Goal: Information Seeking & Learning: Learn about a topic

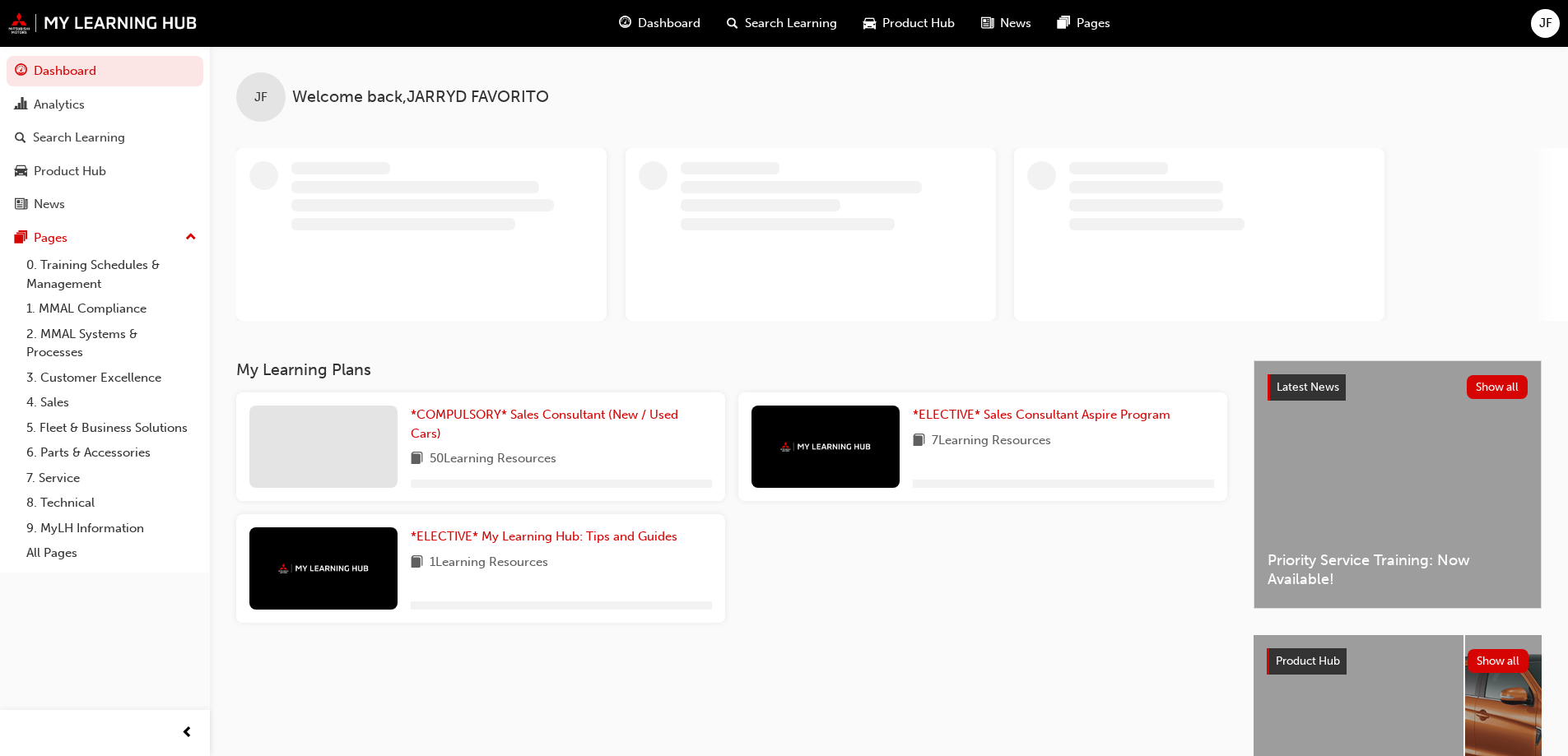
click at [788, 19] on span "Search Learning" at bounding box center [791, 23] width 92 height 19
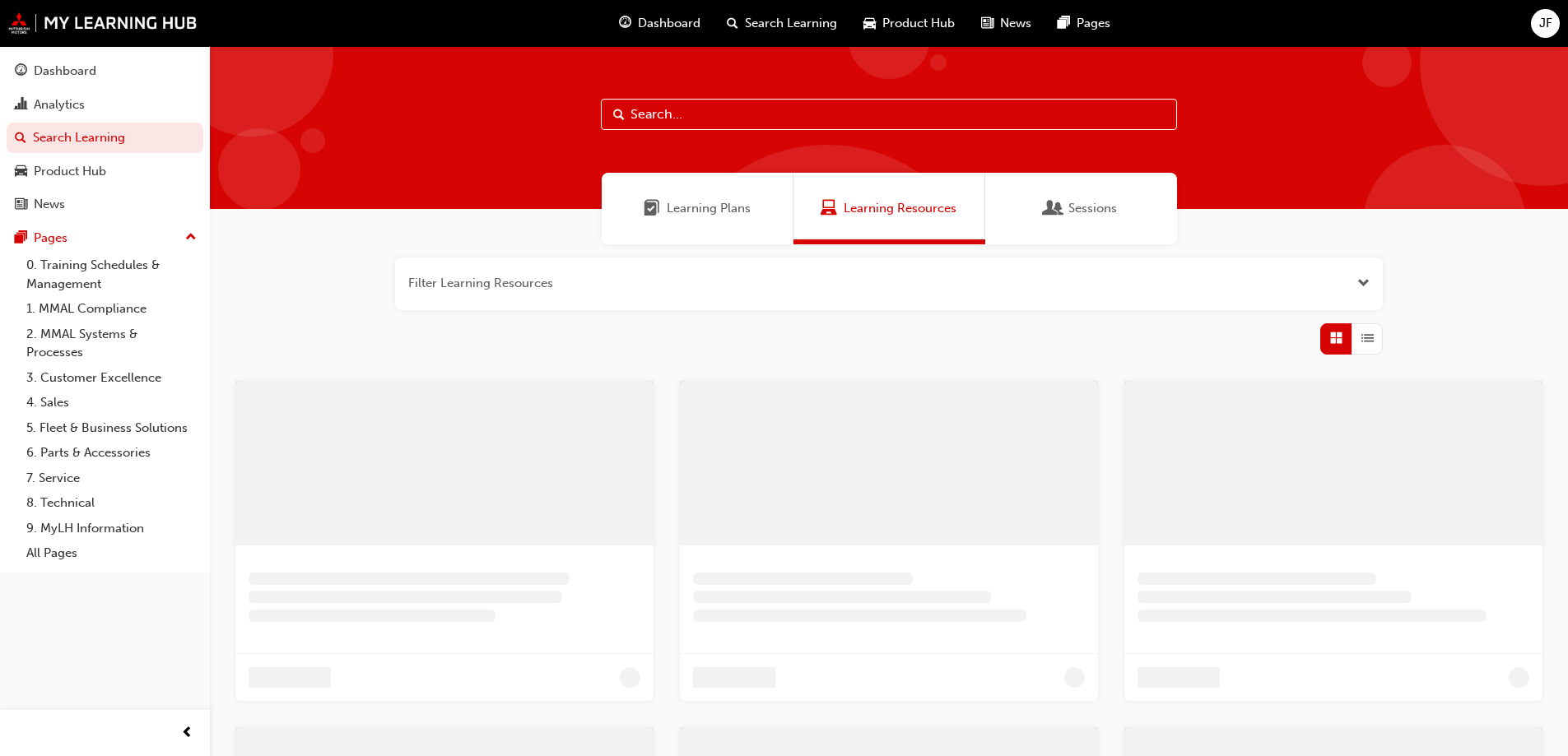
click at [712, 113] on input "text" at bounding box center [889, 114] width 576 height 32
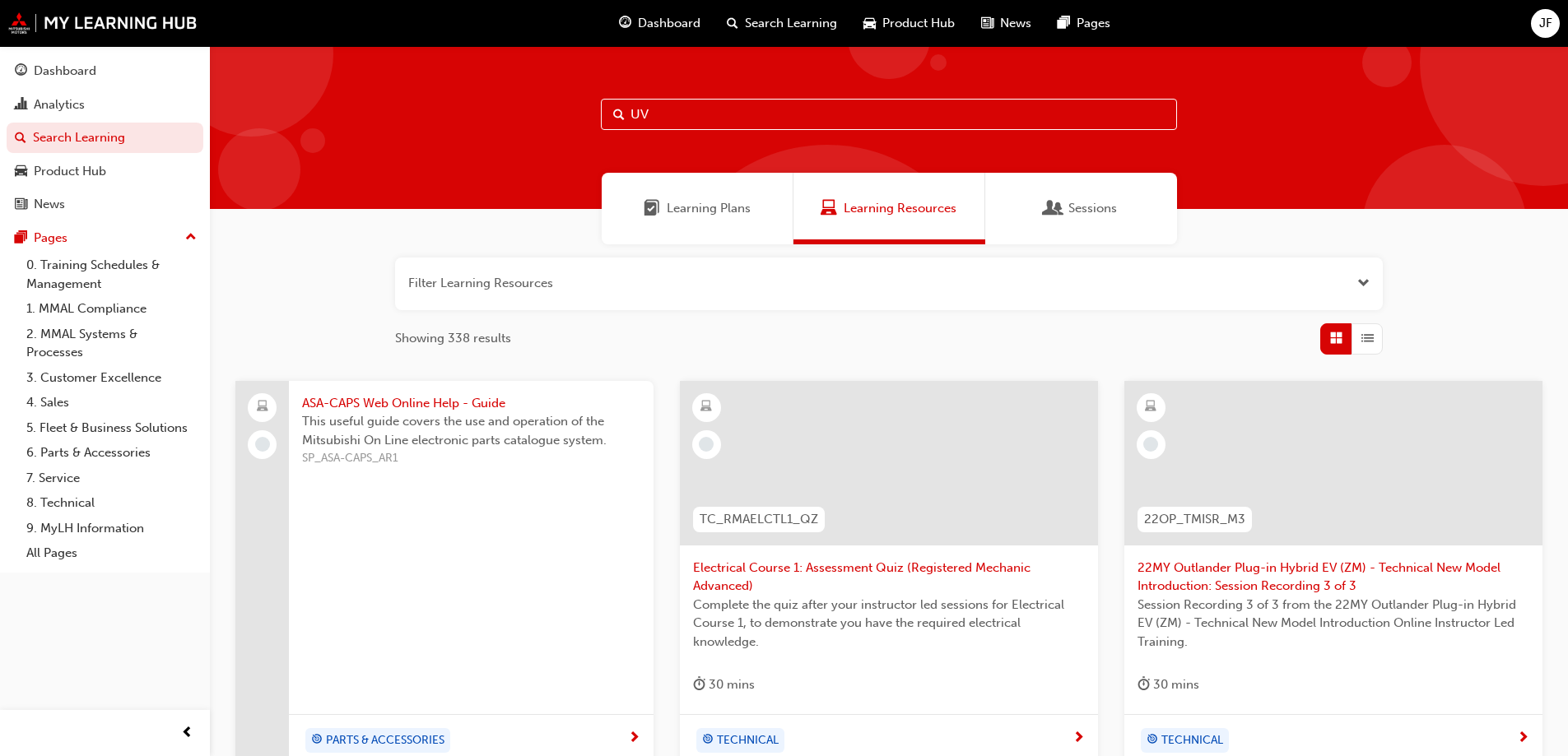
type input "UV"
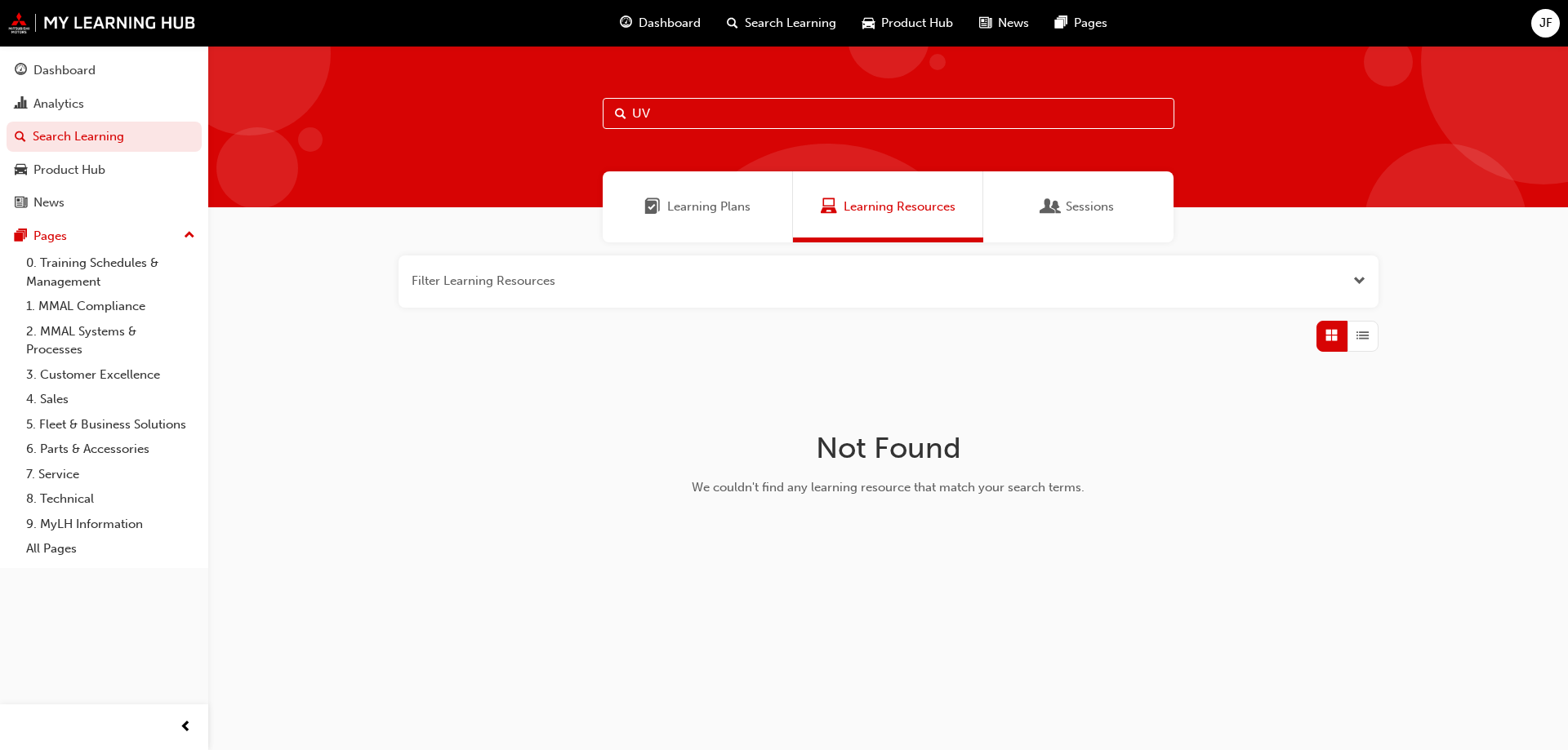
click at [747, 97] on div "UV" at bounding box center [888, 126] width 1360 height 161
click at [726, 118] on input "UV" at bounding box center [888, 113] width 572 height 31
click at [700, 219] on div "Learning Plans" at bounding box center [697, 206] width 190 height 71
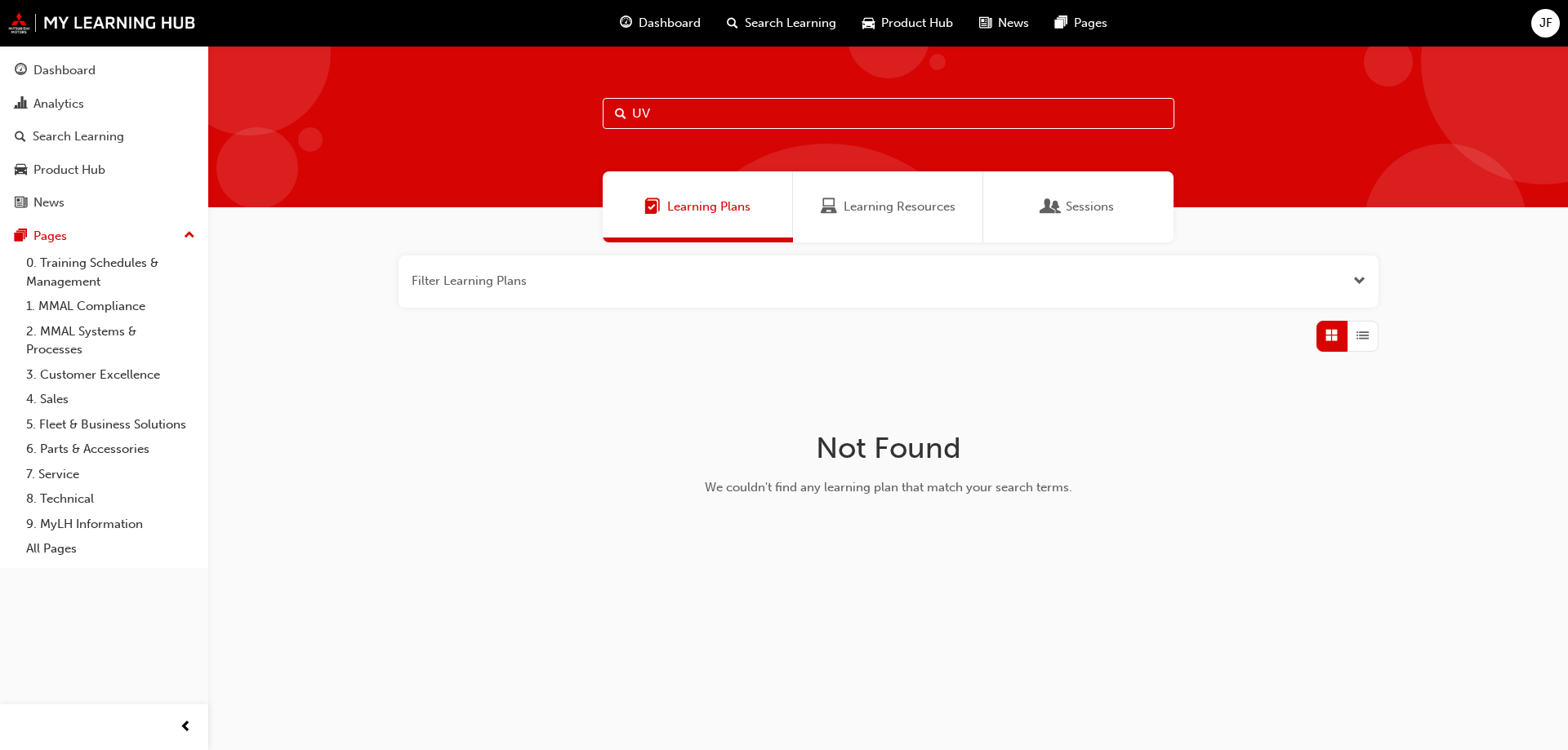
click at [699, 104] on input "UV" at bounding box center [888, 113] width 572 height 31
drag, startPoint x: 78, startPoint y: 496, endPoint x: 547, endPoint y: 404, distance: 477.9
click at [77, 495] on link "8. Technical" at bounding box center [110, 499] width 182 height 25
